Goal: Information Seeking & Learning: Learn about a topic

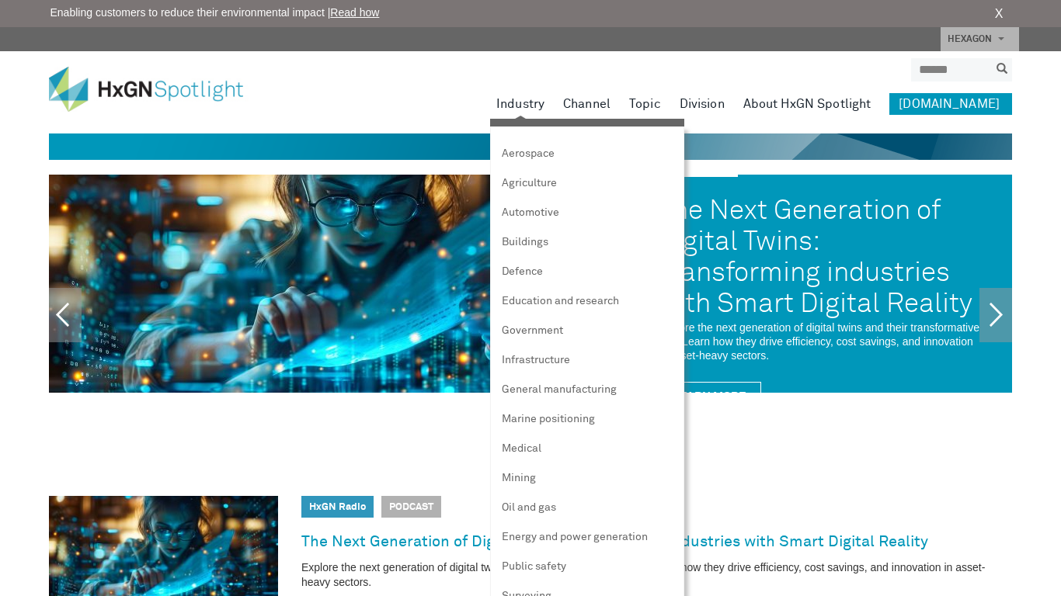
click at [542, 103] on link "Industry" at bounding box center [520, 104] width 48 height 22
click at [609, 153] on link "Aerospace" at bounding box center [587, 153] width 194 height 23
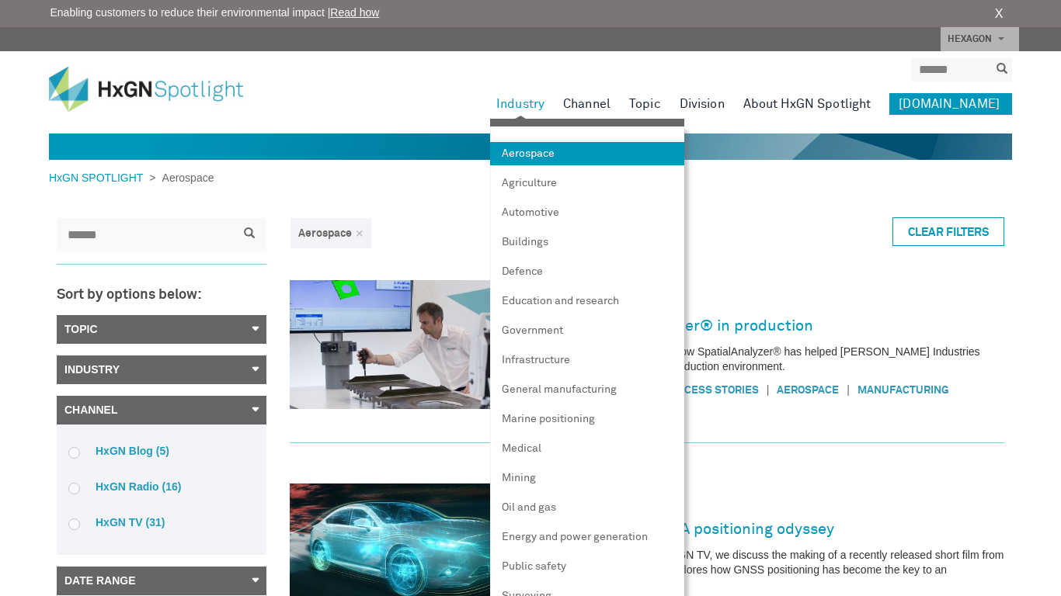
click at [542, 103] on link "Industry" at bounding box center [520, 104] width 48 height 22
click at [609, 153] on link "Aerospace" at bounding box center [587, 153] width 194 height 23
